Goal: Transaction & Acquisition: Subscribe to service/newsletter

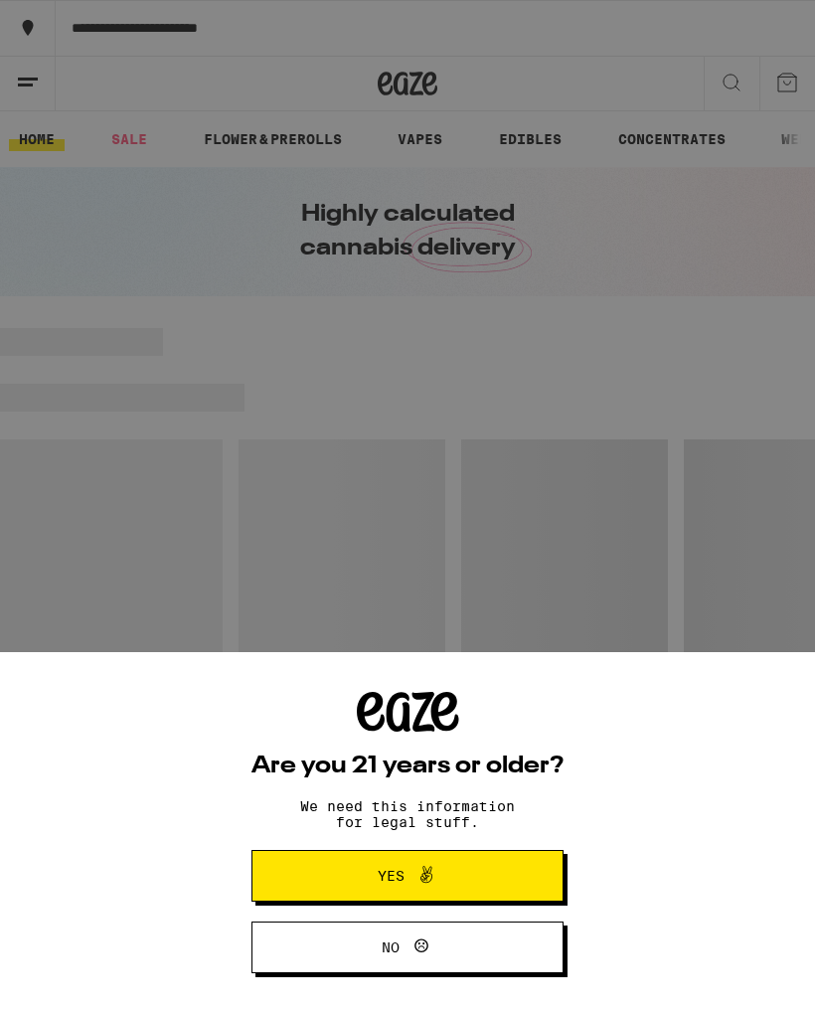
click at [521, 870] on button "Yes" at bounding box center [408, 876] width 312 height 52
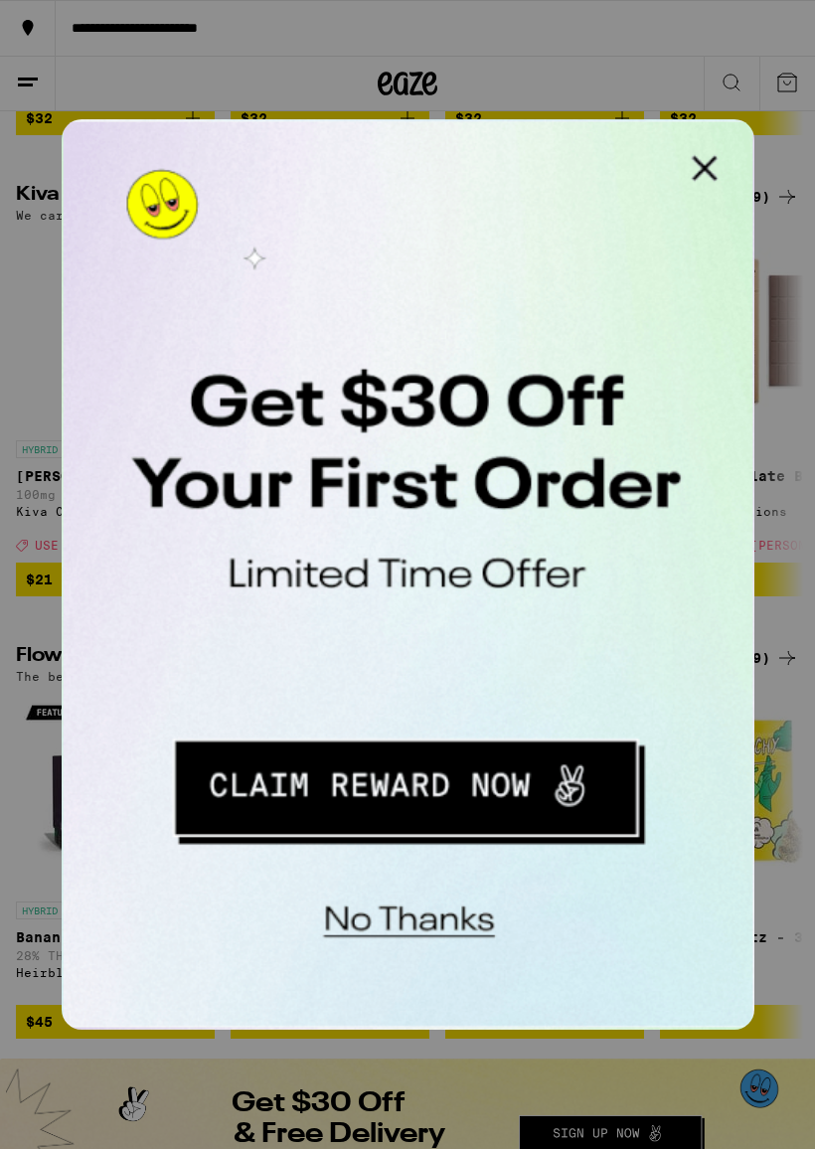
scroll to position [606, 0]
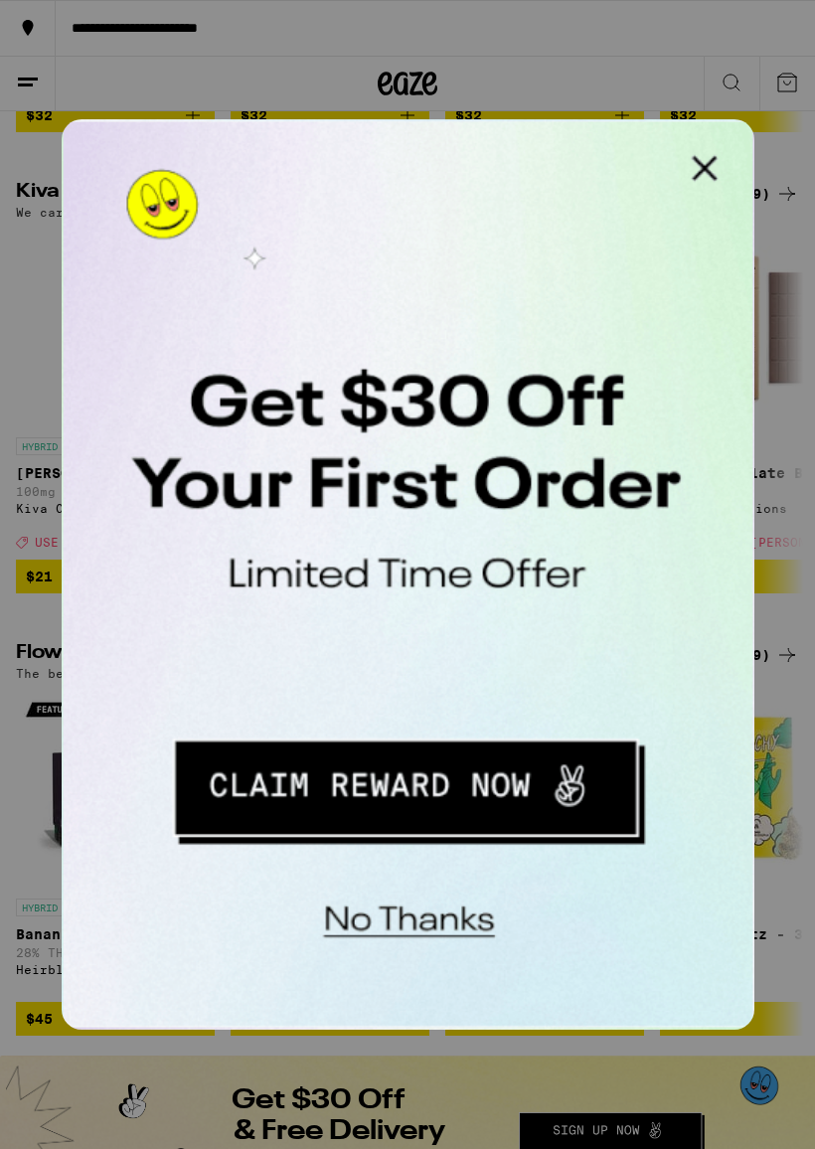
click at [238, 382] on button "Redirect to URL" at bounding box center [198, 385] width 247 height 51
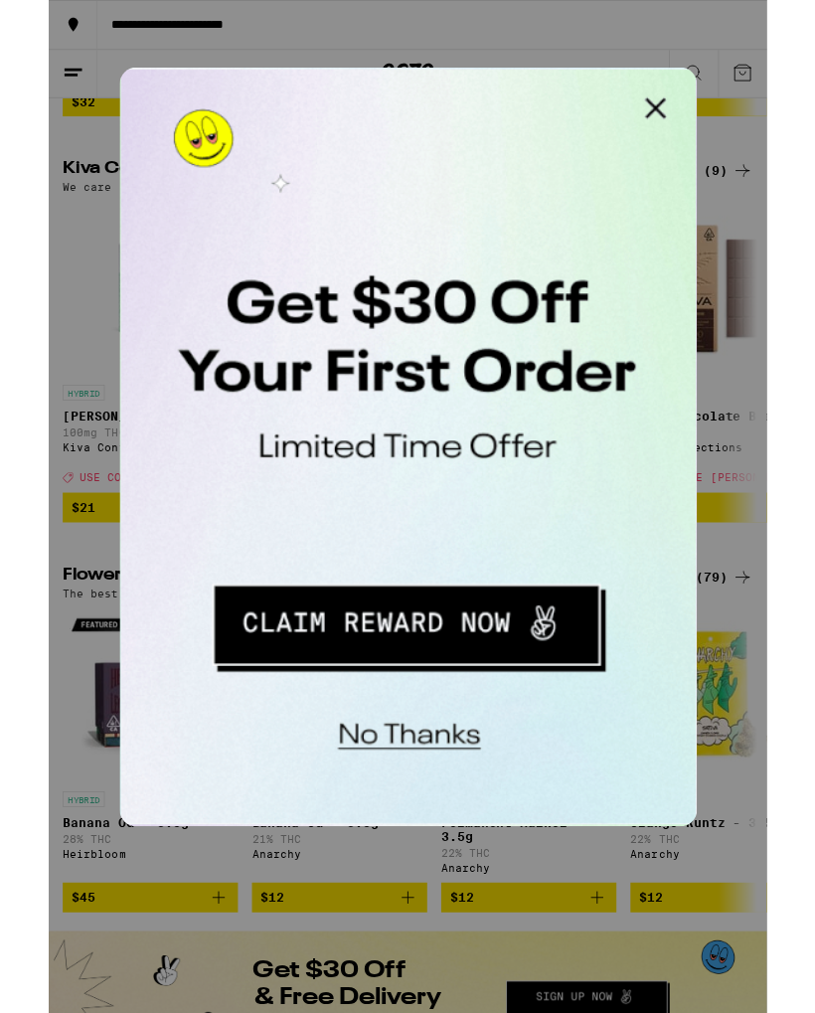
scroll to position [662, 0]
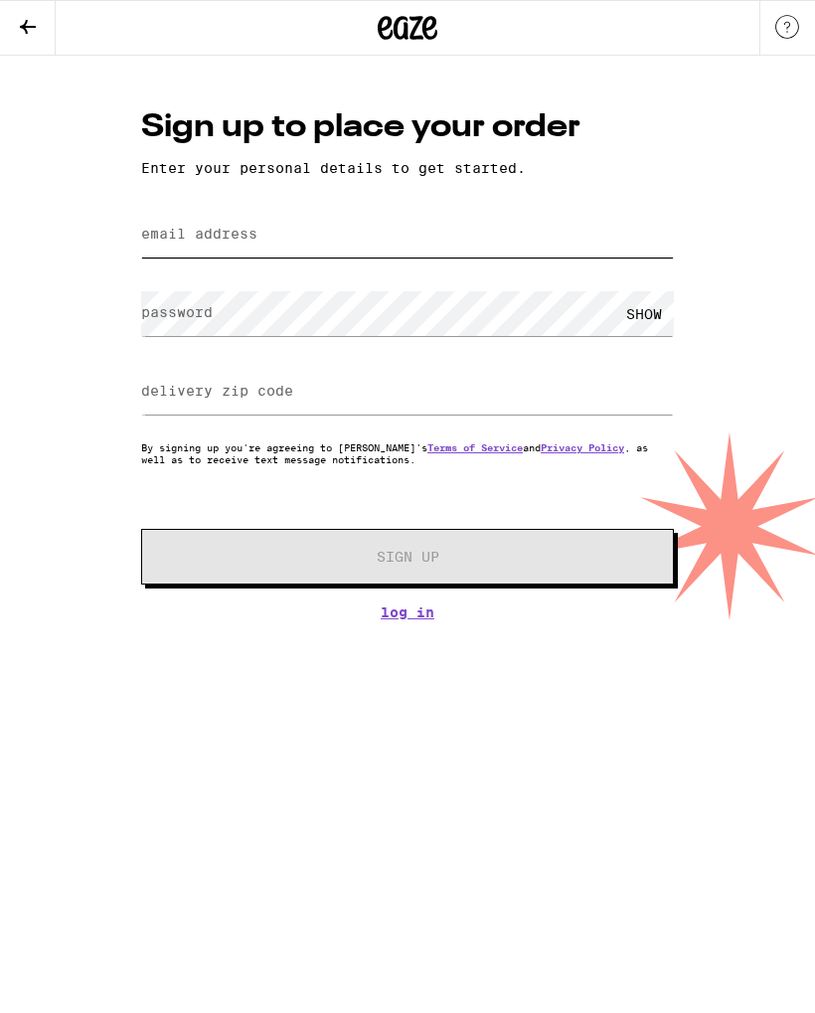
click at [556, 253] on input "email address" at bounding box center [407, 235] width 533 height 45
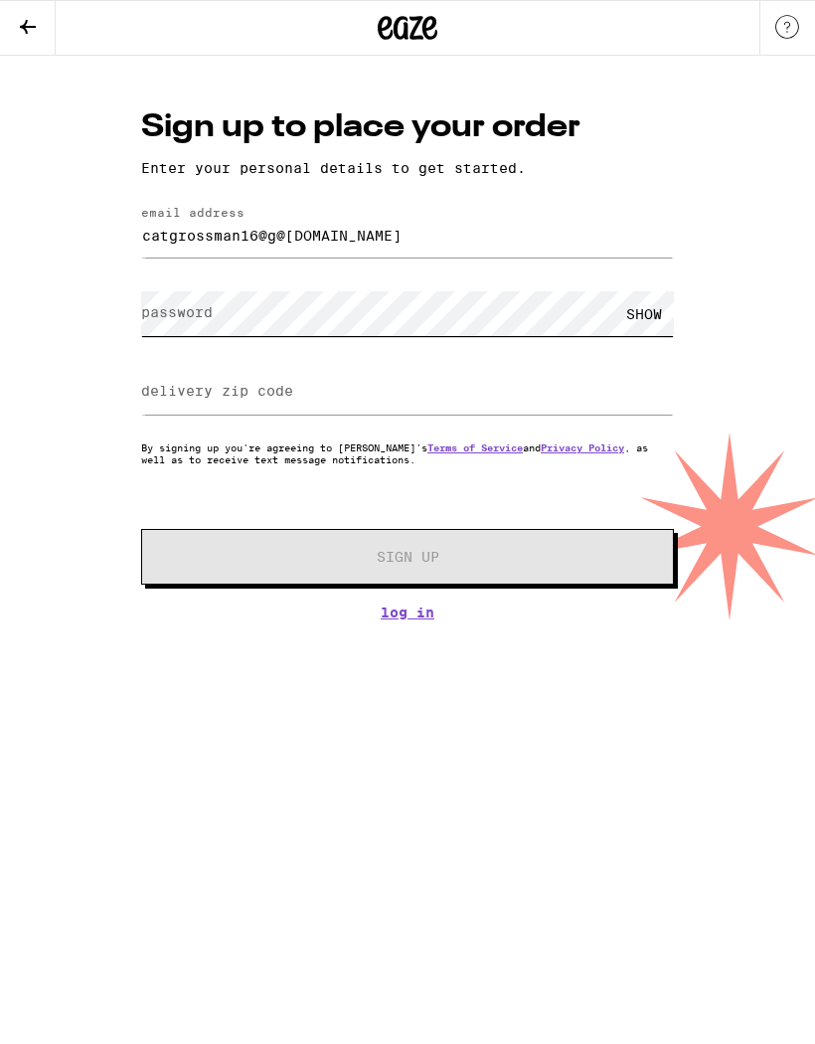
click at [523, 302] on form "email address catgrossman16@g@[DOMAIN_NAME] password SHOW delivery zip code By …" at bounding box center [407, 395] width 533 height 379
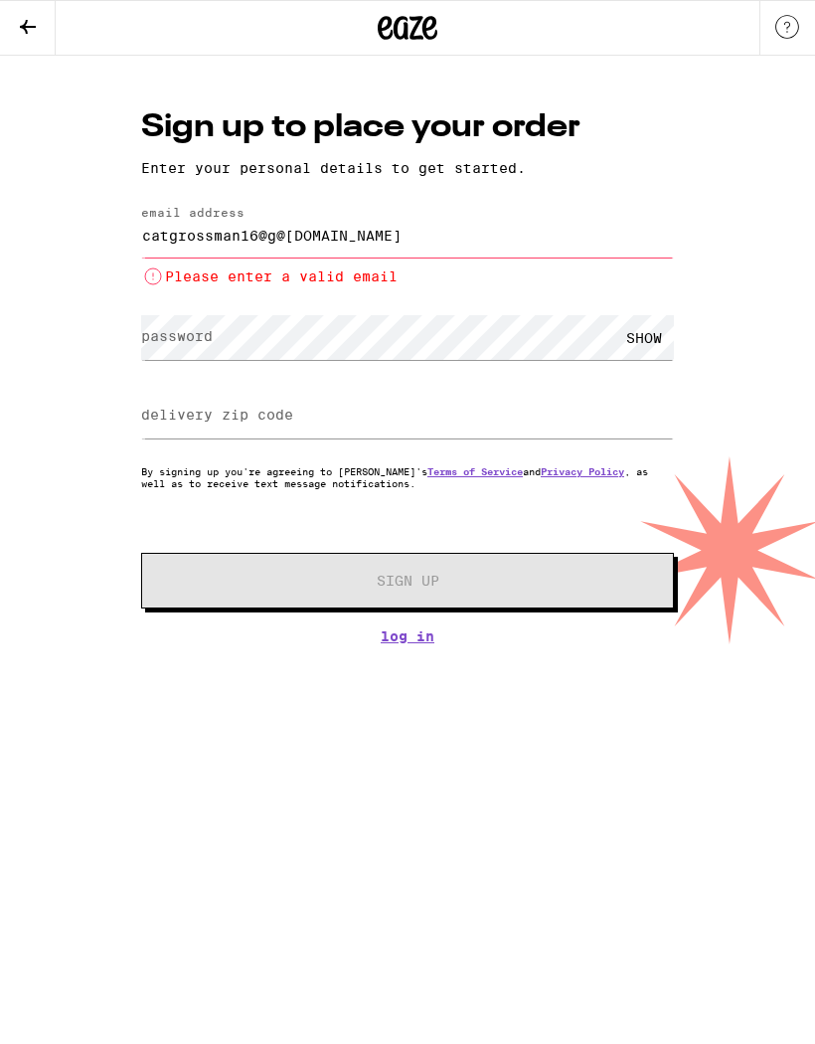
click at [285, 229] on input "catgrossman16@g@[DOMAIN_NAME]" at bounding box center [407, 235] width 533 height 45
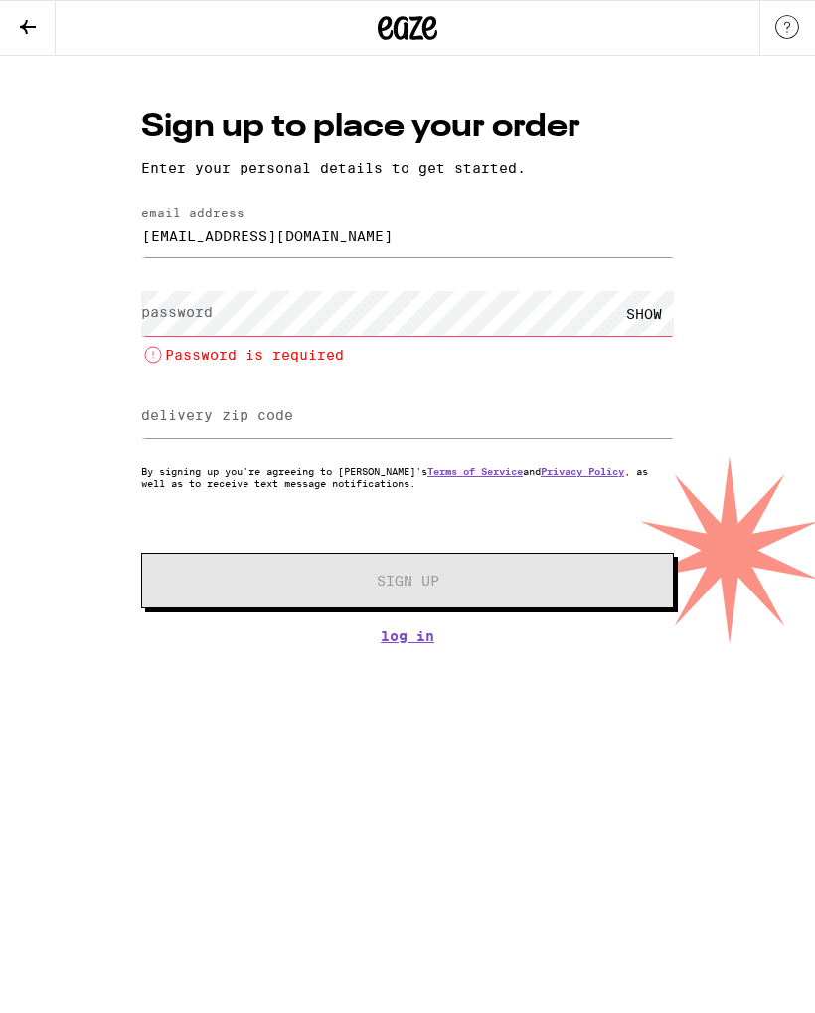
type input "W040JM8"
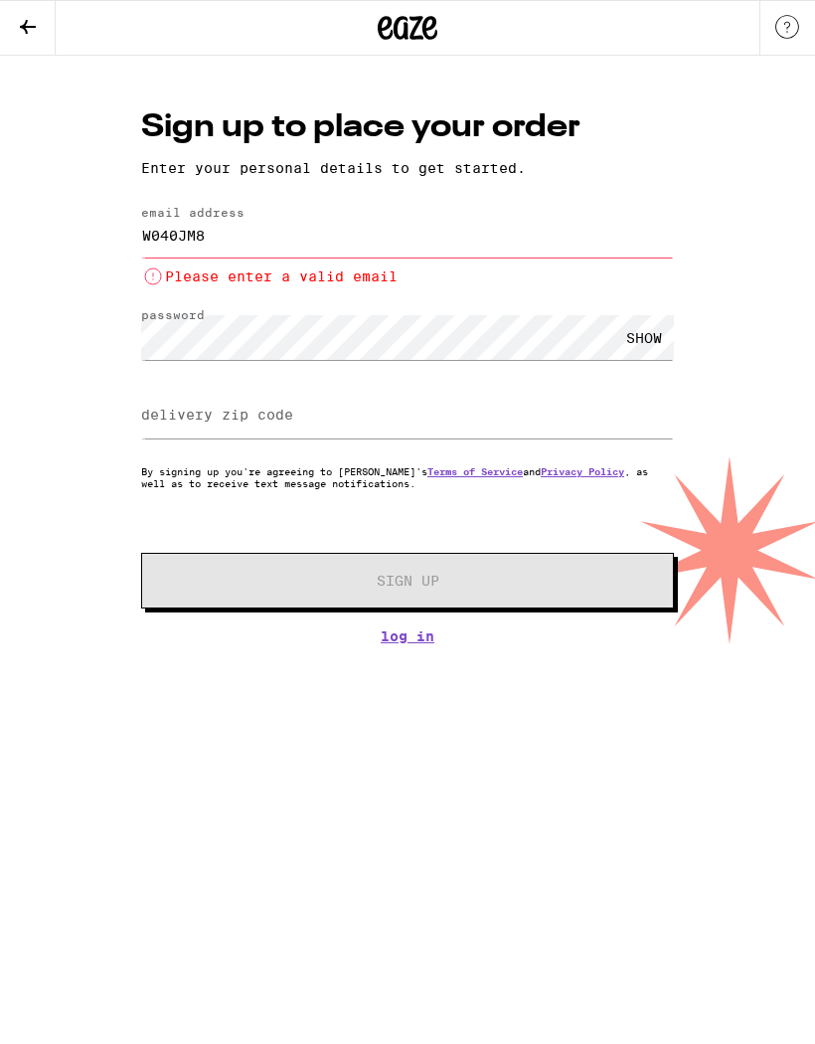
click at [643, 340] on div "SHOW" at bounding box center [644, 337] width 60 height 45
click at [568, 433] on input "delivery zip code" at bounding box center [407, 416] width 533 height 45
click at [482, 621] on div "Sign up to place your order Enter your personal details to get started. email a…" at bounding box center [407, 374] width 573 height 539
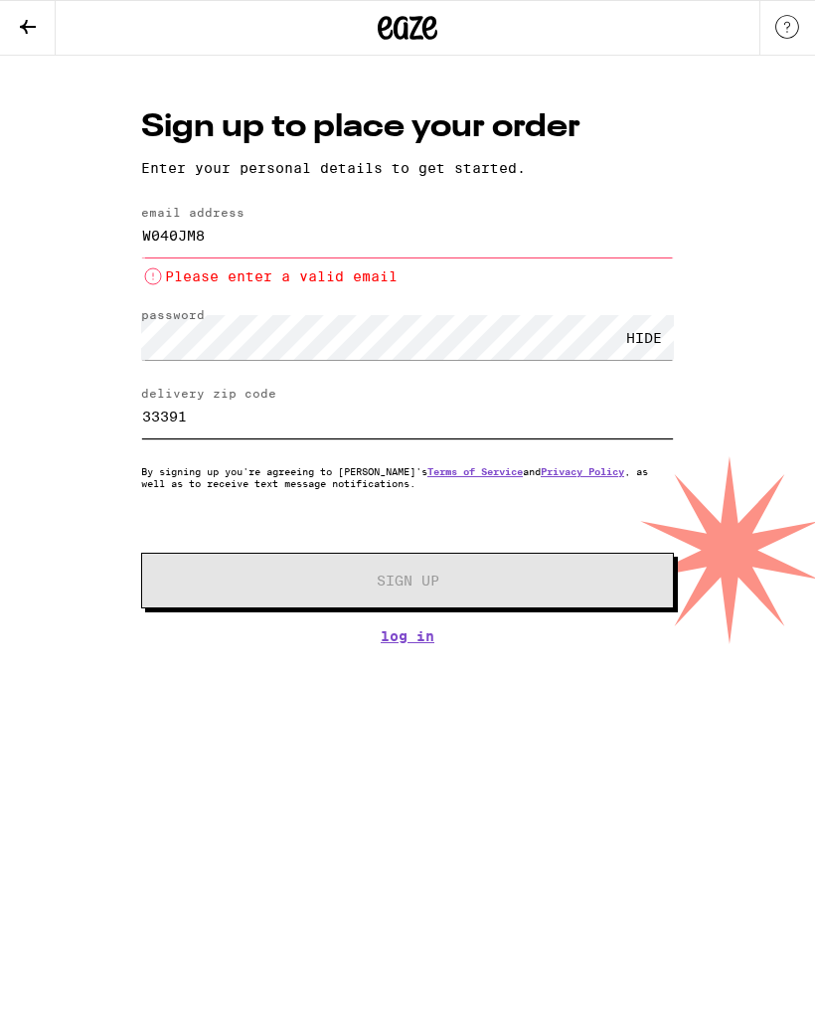
click at [605, 414] on input "33391" at bounding box center [407, 416] width 533 height 45
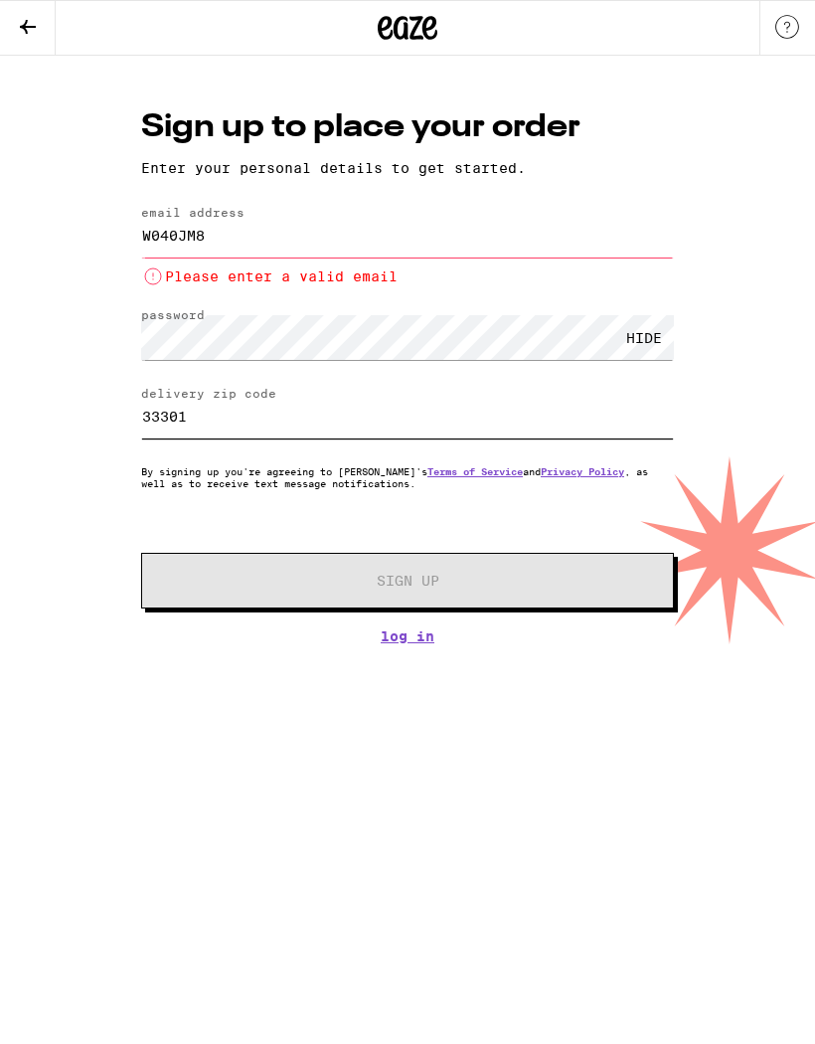
type input "33301"
click at [566, 245] on input "W040JM8" at bounding box center [407, 235] width 533 height 45
click at [216, 227] on input "W040JM8" at bounding box center [407, 235] width 533 height 45
click at [215, 227] on input "W040JM8" at bounding box center [407, 235] width 533 height 45
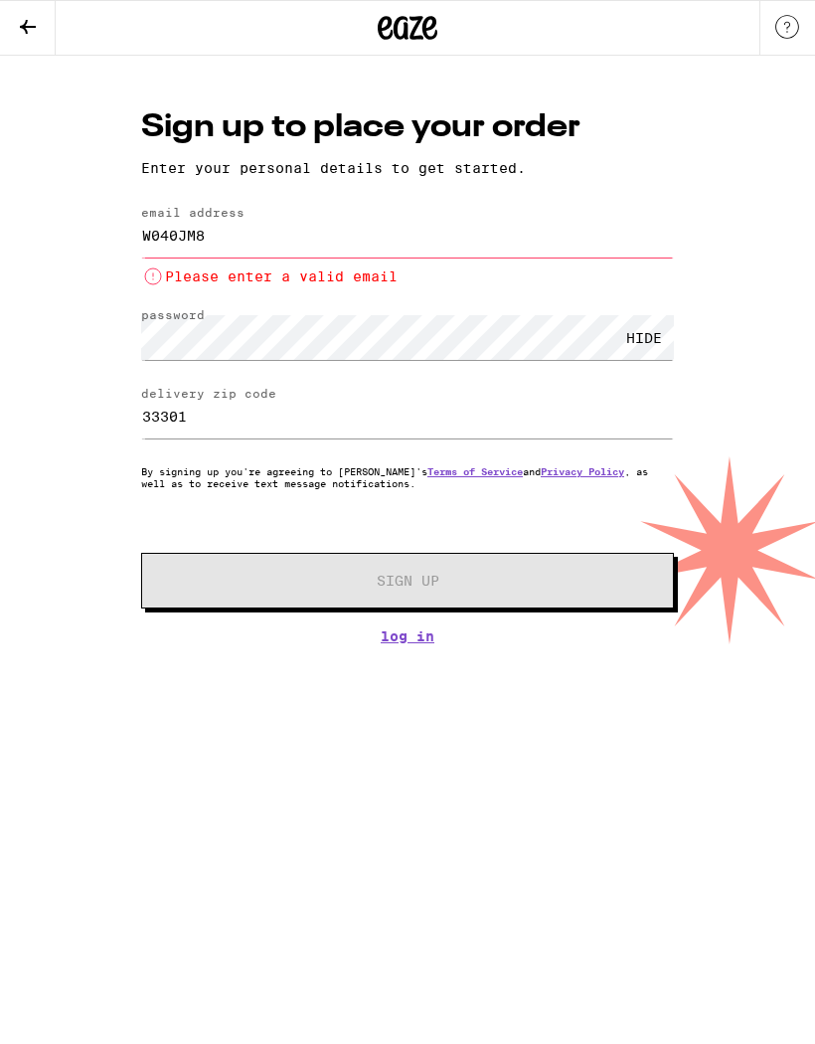
click at [216, 235] on input "W040JM8" at bounding box center [407, 235] width 533 height 45
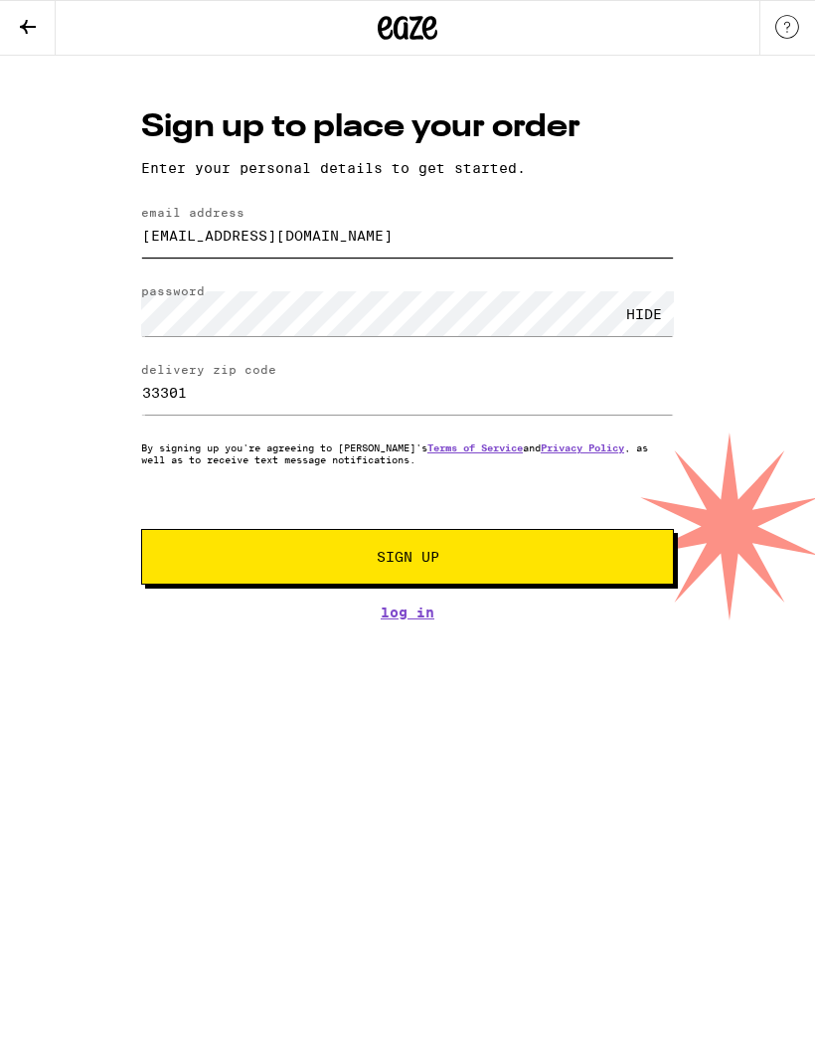
type input "[EMAIL_ADDRESS][DOMAIN_NAME]"
click at [637, 571] on button "Sign Up" at bounding box center [407, 557] width 533 height 56
